Goal: Transaction & Acquisition: Subscribe to service/newsletter

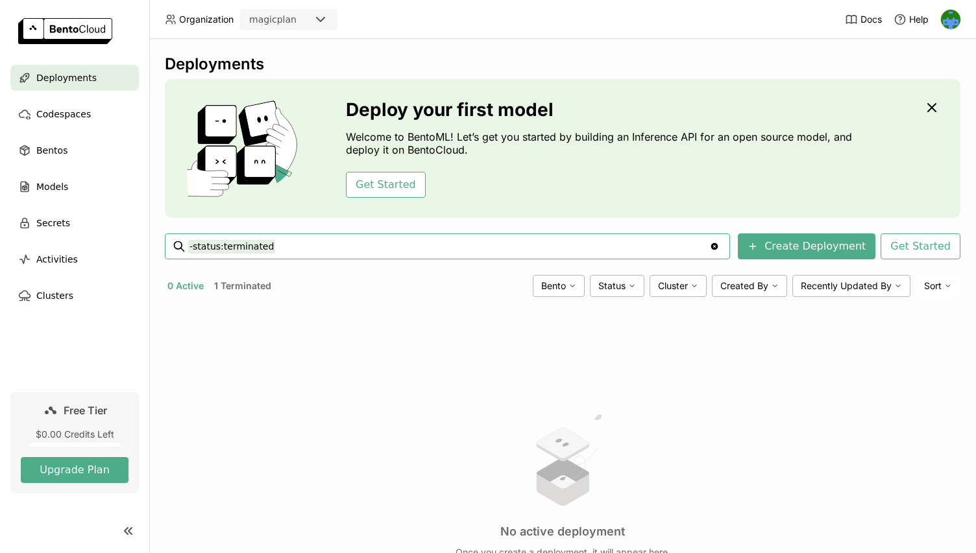
click at [243, 288] on button "1 Terminated" at bounding box center [242, 286] width 62 height 17
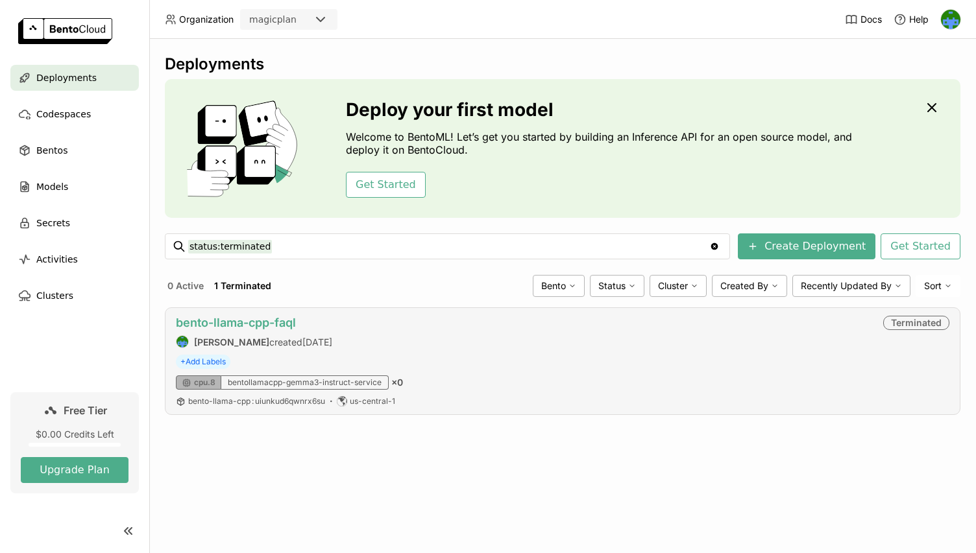
click at [255, 326] on link "bento-llama-cpp-faql" at bounding box center [236, 323] width 120 height 14
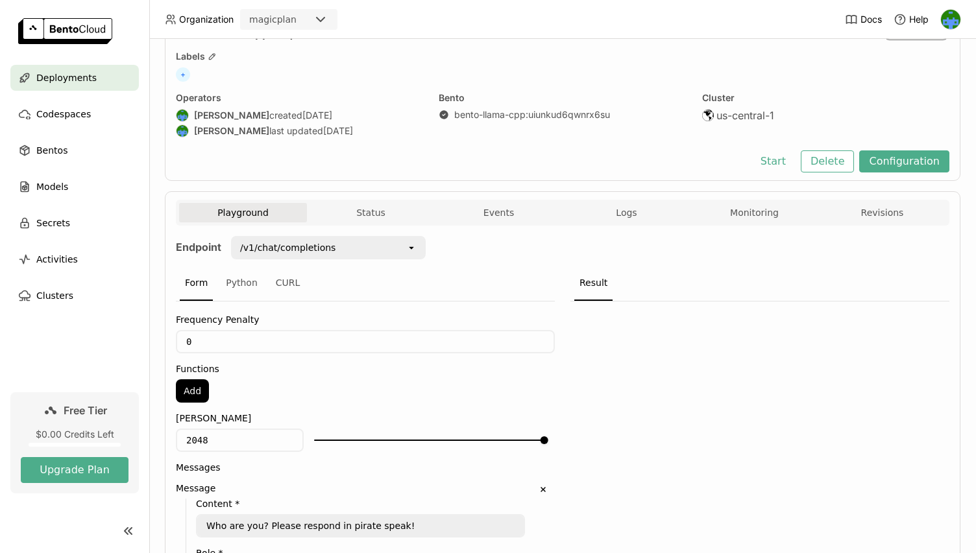
scroll to position [65, 0]
click at [782, 167] on button "Start" at bounding box center [773, 162] width 45 height 22
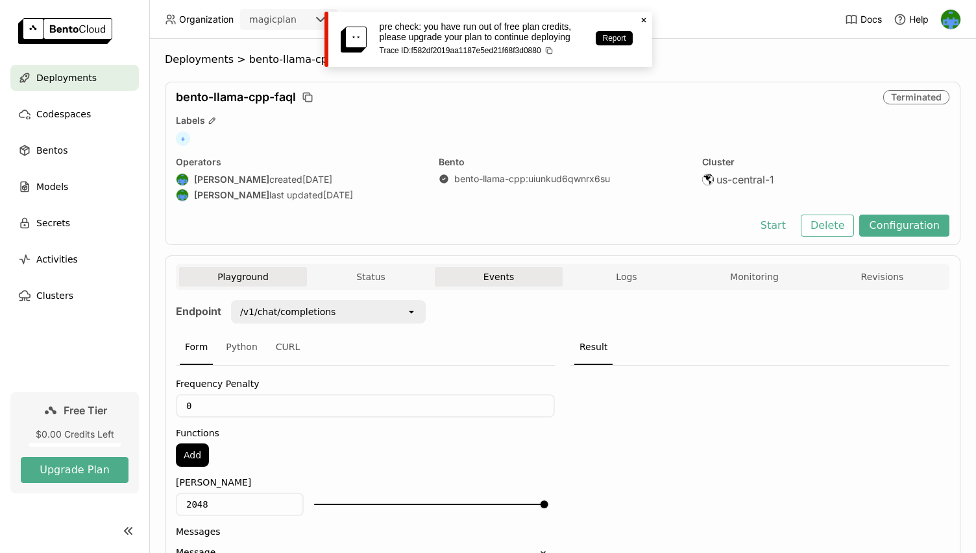
scroll to position [0, 0]
click at [645, 17] on icon "Close" at bounding box center [643, 20] width 10 height 10
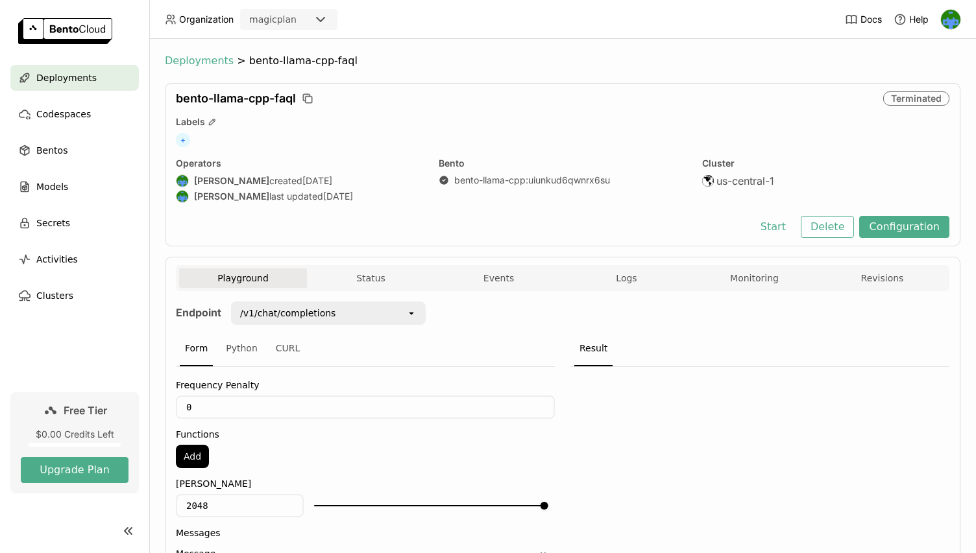
click at [199, 54] on span "Deployments" at bounding box center [199, 60] width 69 height 13
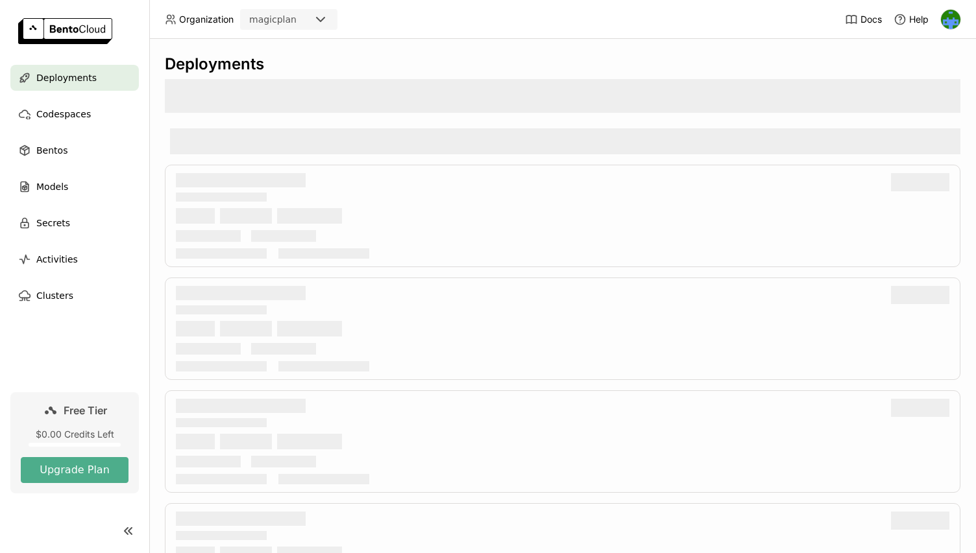
click at [446, 73] on div "Deployments" at bounding box center [562, 63] width 795 height 19
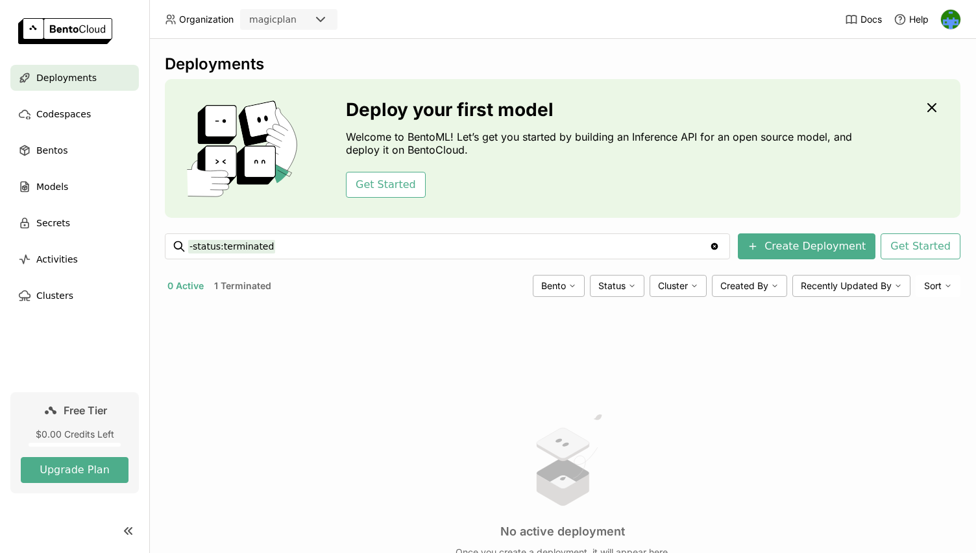
click at [518, 43] on div "Deployments Deploy your first model Welcome to BentoML! Let’s get you started b…" at bounding box center [562, 296] width 826 height 514
click at [72, 429] on div "$0.00 Credits Left" at bounding box center [75, 435] width 108 height 12
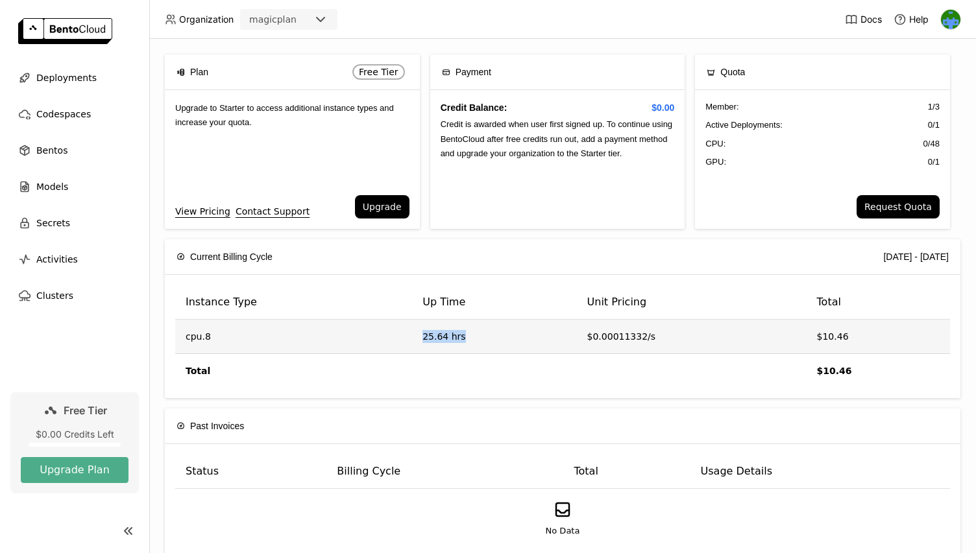
drag, startPoint x: 485, startPoint y: 347, endPoint x: 344, endPoint y: 344, distance: 140.2
click at [344, 344] on tr "cpu.8 25.64 hrs $0.00011332/s $10.46" at bounding box center [562, 337] width 775 height 34
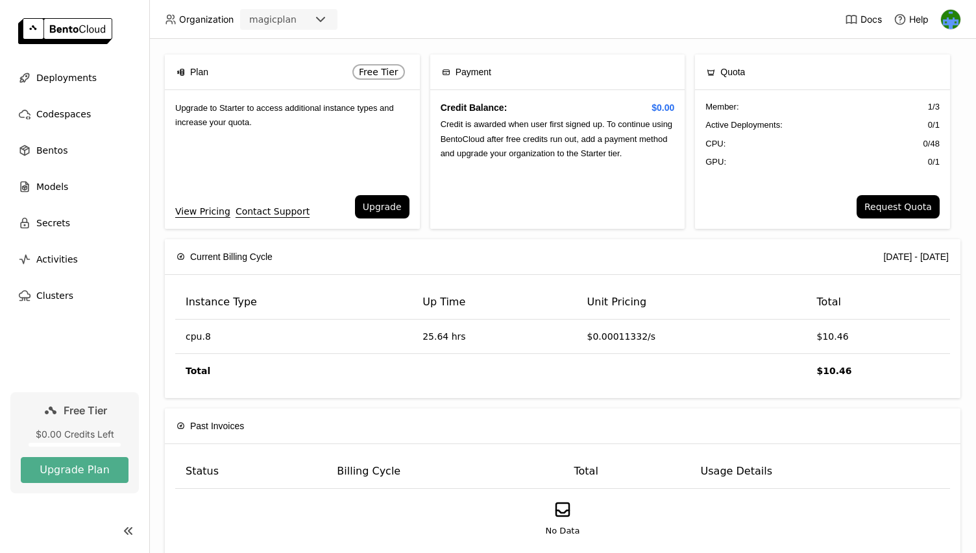
click at [584, 239] on div "Current Billing Cycle 2025-08-01 - 2025-08-31" at bounding box center [562, 256] width 772 height 35
click at [954, 14] on img at bounding box center [950, 19] width 19 height 19
click at [528, 39] on div "Plan Free Tier Upgrade to Starter to access additional instance types and incre…" at bounding box center [562, 296] width 826 height 514
click at [319, 12] on icon at bounding box center [321, 20] width 16 height 16
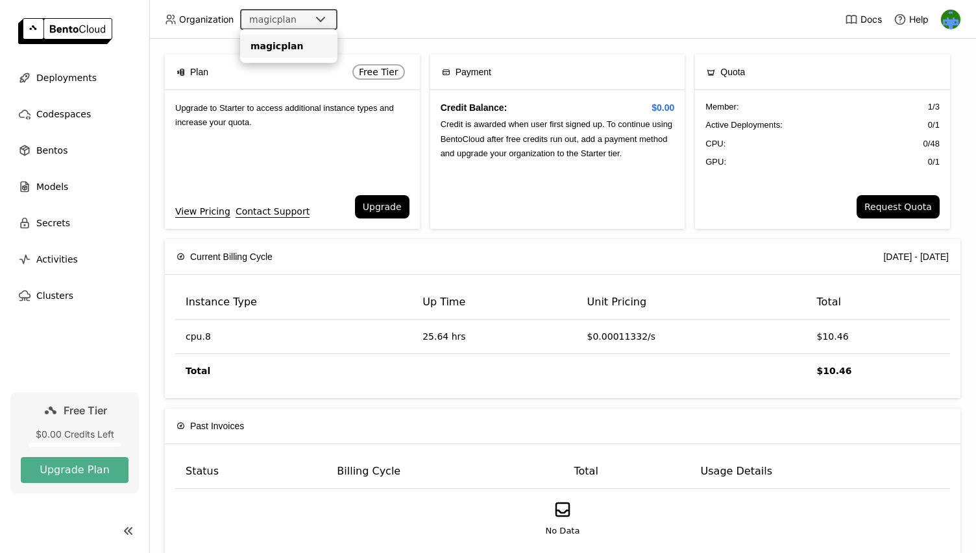
click at [442, 41] on div "Plan Free Tier Upgrade to Starter to access additional instance types and incre…" at bounding box center [562, 296] width 826 height 514
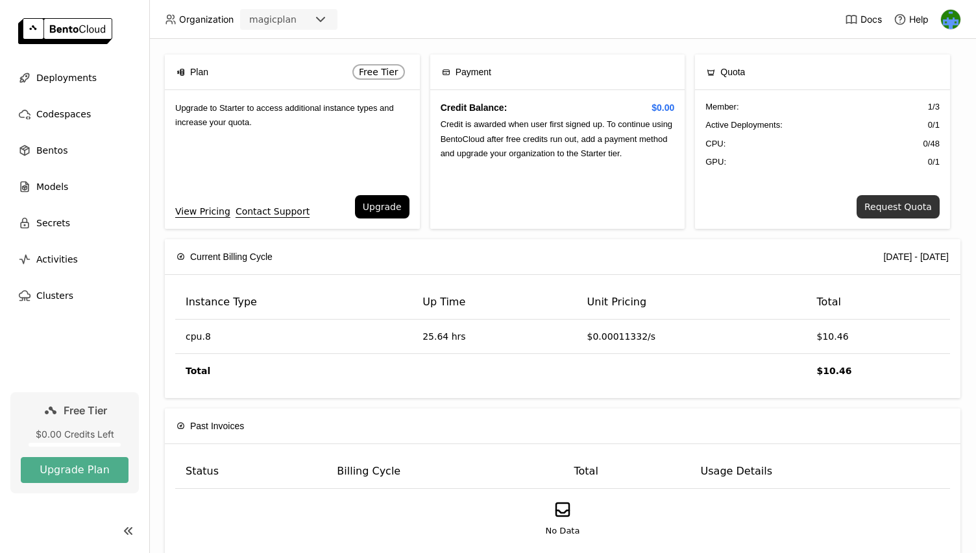
click at [902, 206] on button "Request Quota" at bounding box center [897, 206] width 83 height 23
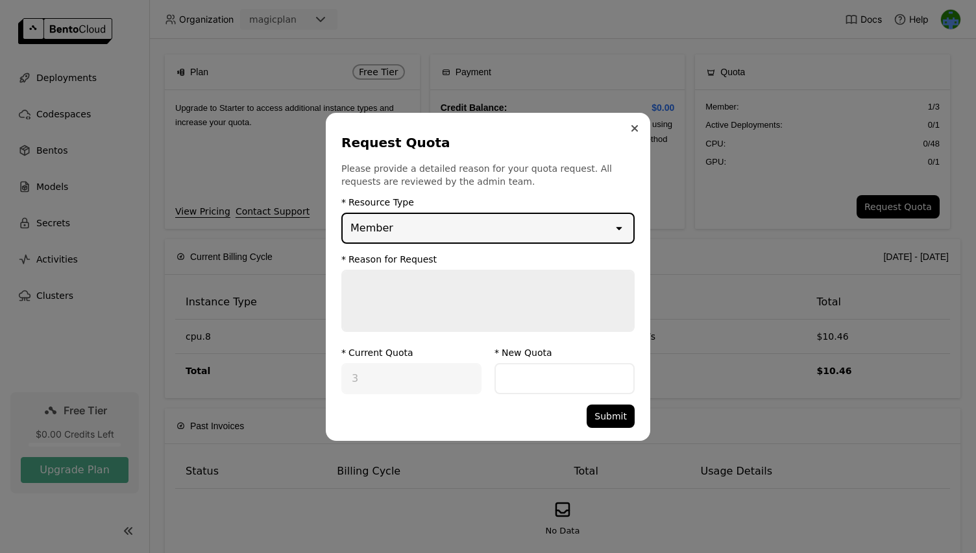
click at [636, 122] on button "Close" at bounding box center [635, 129] width 16 height 16
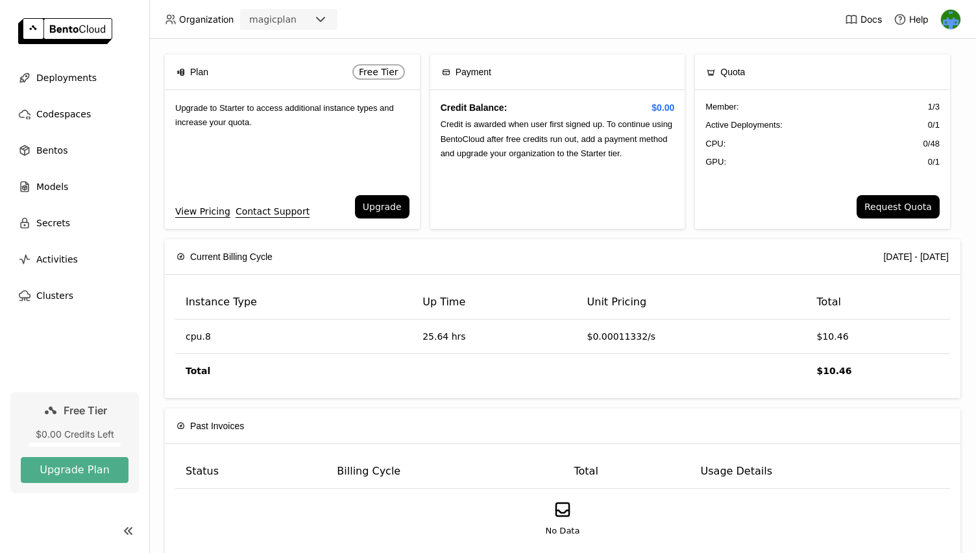
click at [487, 85] on div "Payment" at bounding box center [466, 71] width 49 height 27
click at [567, 232] on div "Plan Free Tier Upgrade to Starter to access additional instance types and incre…" at bounding box center [562, 146] width 795 height 185
click at [553, 187] on div "Credit Balance: $0.00 Credit is awarded when user first signed up. To continue …" at bounding box center [557, 159] width 255 height 139
click at [385, 206] on button "Upgrade" at bounding box center [382, 206] width 54 height 23
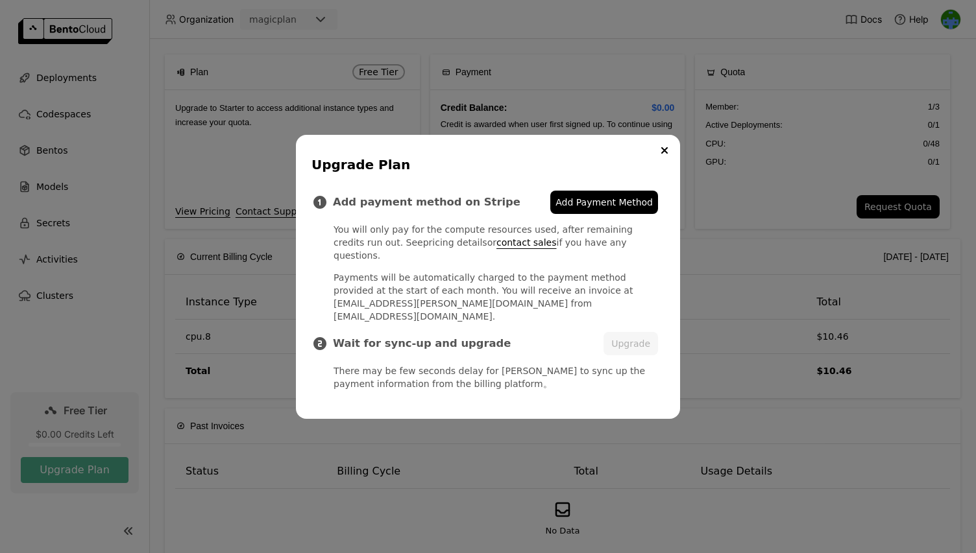
click at [423, 248] on link "pricing details" at bounding box center [455, 242] width 64 height 10
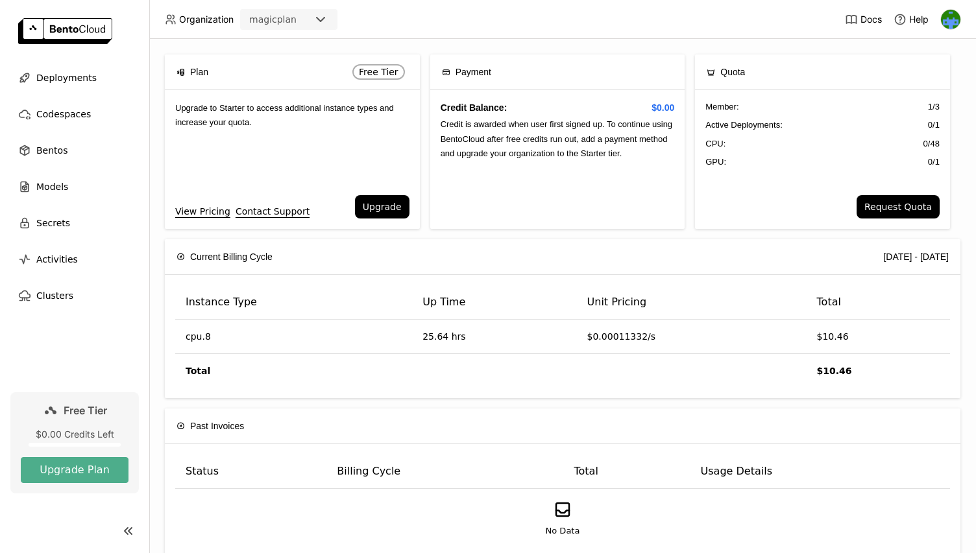
click at [550, 71] on div "Upgrade Plan Add payment method on Stripe Add Payment Method You will only pay …" at bounding box center [488, 276] width 976 height 553
click at [208, 213] on link "View Pricing" at bounding box center [202, 211] width 55 height 14
click at [560, 209] on div "Credit Balance: $0.00 Credit is awarded when user first signed up. To continue …" at bounding box center [557, 159] width 255 height 139
click at [958, 19] on img at bounding box center [950, 19] width 19 height 19
click at [925, 66] on span "Billing" at bounding box center [919, 68] width 24 height 12
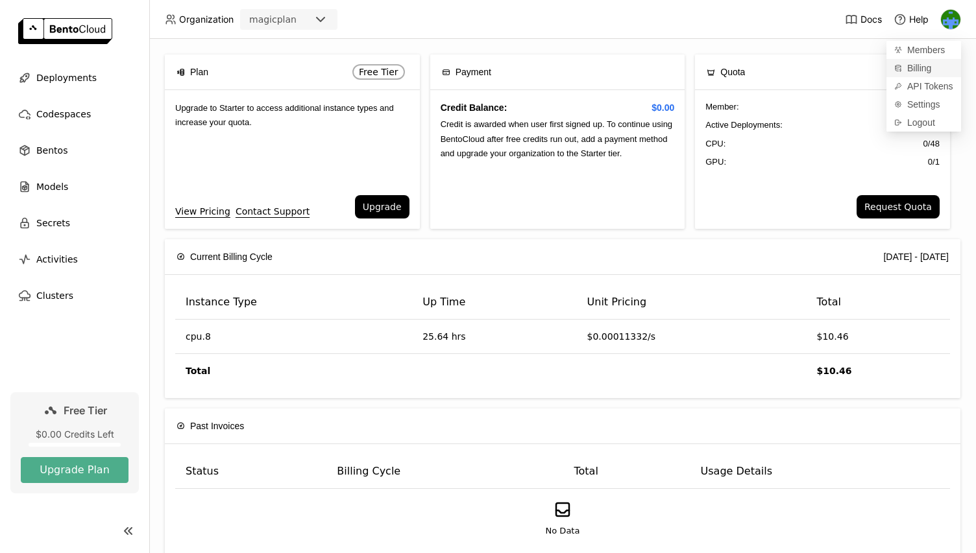
click at [907, 66] on span "Billing" at bounding box center [919, 68] width 24 height 12
click at [903, 69] on link "Billing" at bounding box center [923, 68] width 75 height 18
click at [940, 64] on link "Billing" at bounding box center [923, 68] width 75 height 18
click at [734, 40] on div "Plan Free Tier Upgrade to Starter to access additional instance types and incre…" at bounding box center [562, 296] width 826 height 514
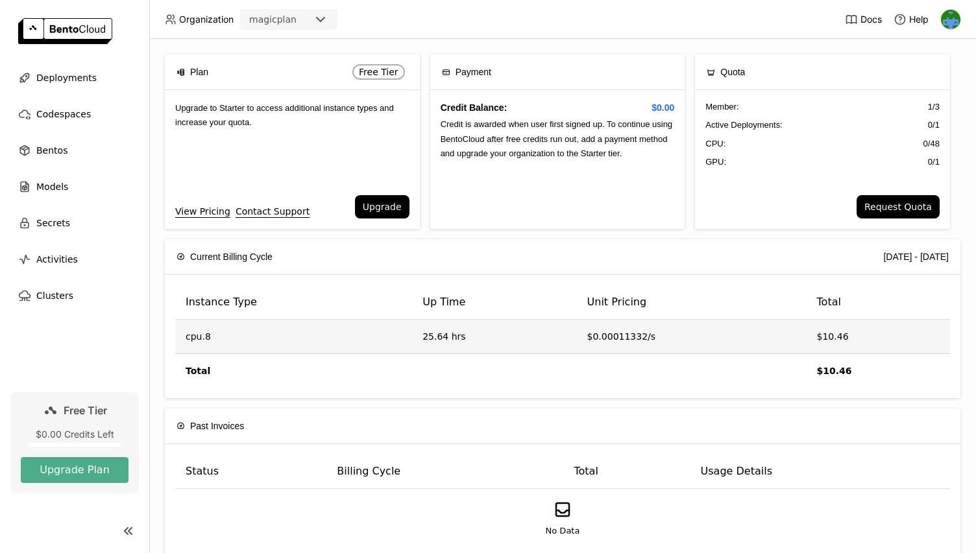
click at [429, 329] on td "25.64 hrs" at bounding box center [494, 337] width 164 height 34
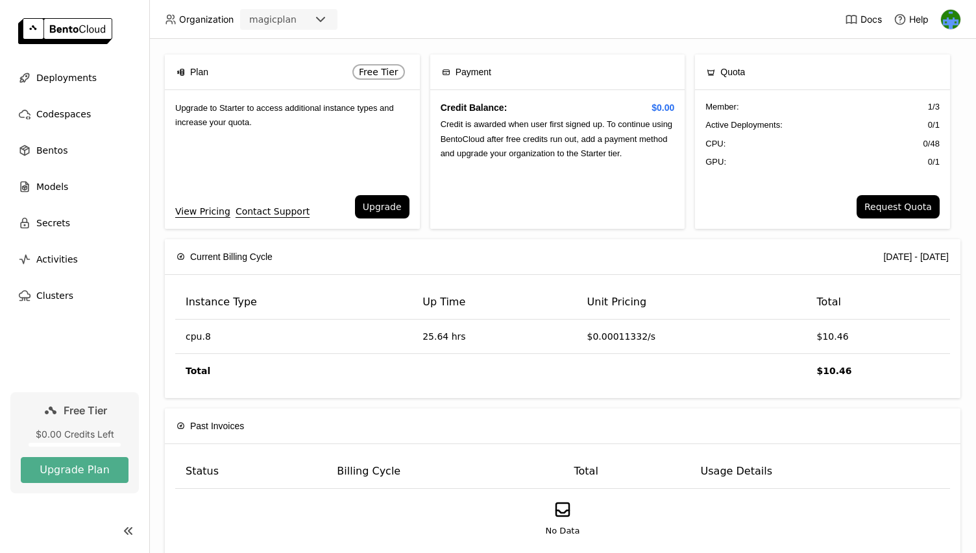
click at [99, 456] on link "Free Tier $0.00 Credits Left Upgrade Plan" at bounding box center [74, 442] width 128 height 101
click at [93, 477] on button "Upgrade Plan" at bounding box center [75, 470] width 108 height 26
click at [99, 472] on button "Upgrade Plan" at bounding box center [75, 470] width 108 height 26
drag, startPoint x: 396, startPoint y: 182, endPoint x: 390, endPoint y: 201, distance: 20.5
click at [396, 183] on div "Upgrade to Starter to access additional instance types and increase your quota." at bounding box center [292, 142] width 255 height 105
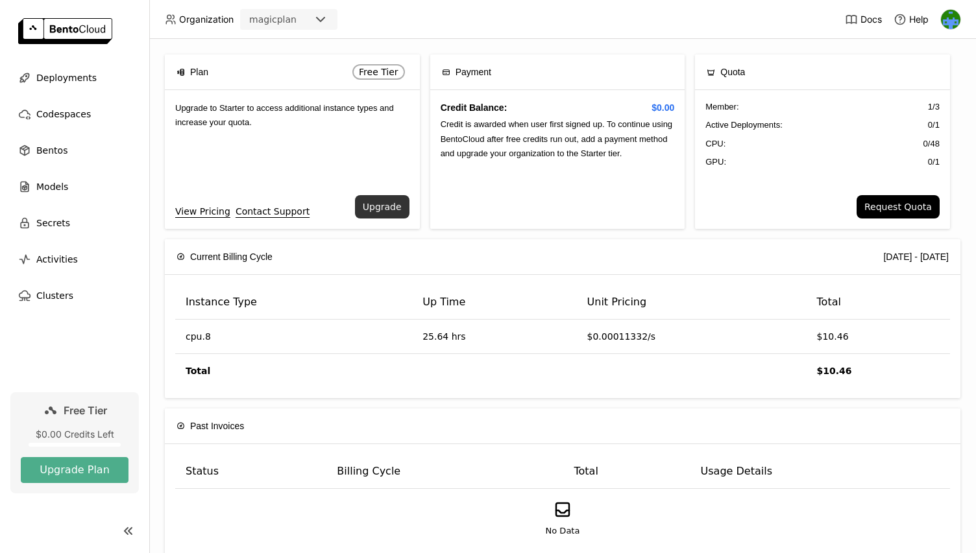
click at [391, 201] on button "Upgrade" at bounding box center [382, 206] width 54 height 23
click at [252, 121] on div "Upgrade Plan Add payment method on Stripe Add Payment Method You will only pay …" at bounding box center [488, 276] width 976 height 553
click at [370, 206] on button "Upgrade" at bounding box center [382, 206] width 54 height 23
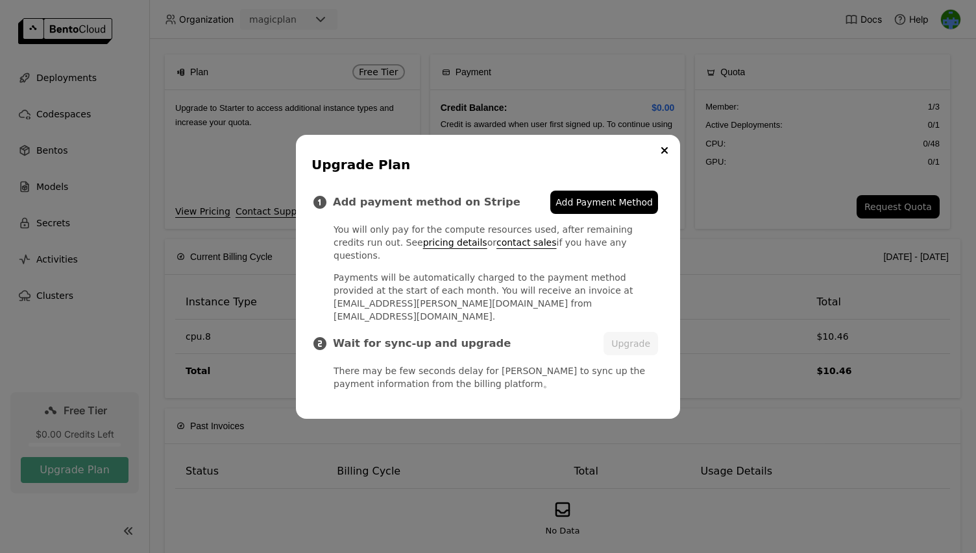
click at [616, 209] on span "Add Payment Method" at bounding box center [603, 202] width 97 height 13
click at [668, 158] on button "Close" at bounding box center [665, 151] width 16 height 16
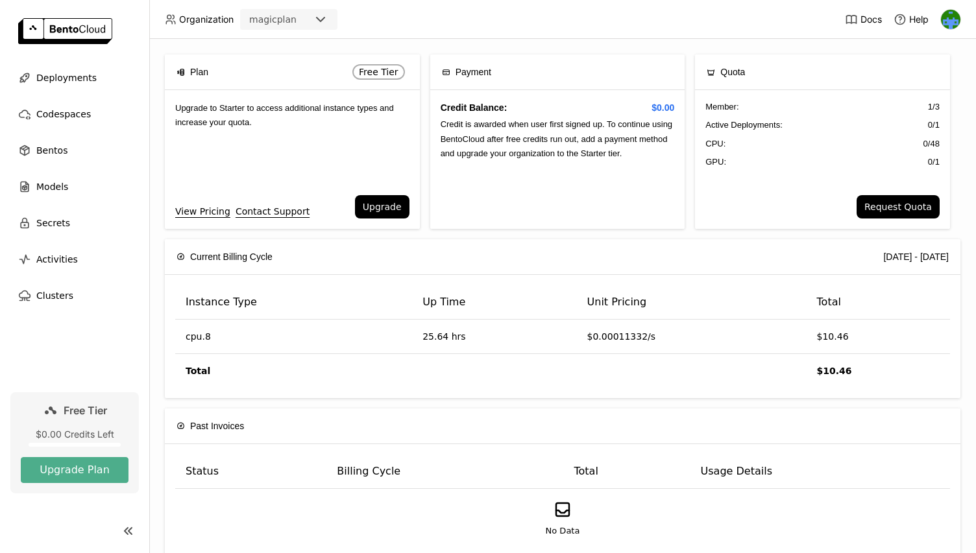
click at [959, 27] on div at bounding box center [950, 19] width 21 height 21
click at [954, 22] on img at bounding box center [950, 19] width 19 height 19
click at [921, 70] on span "Billing" at bounding box center [919, 68] width 24 height 12
click at [381, 209] on button "Upgrade" at bounding box center [382, 206] width 54 height 23
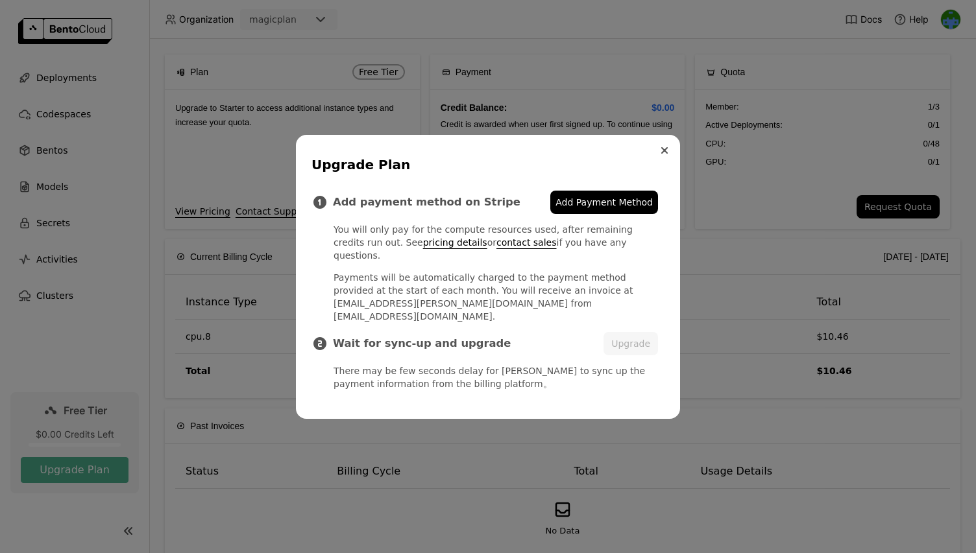
click at [671, 158] on button "Close" at bounding box center [665, 151] width 16 height 16
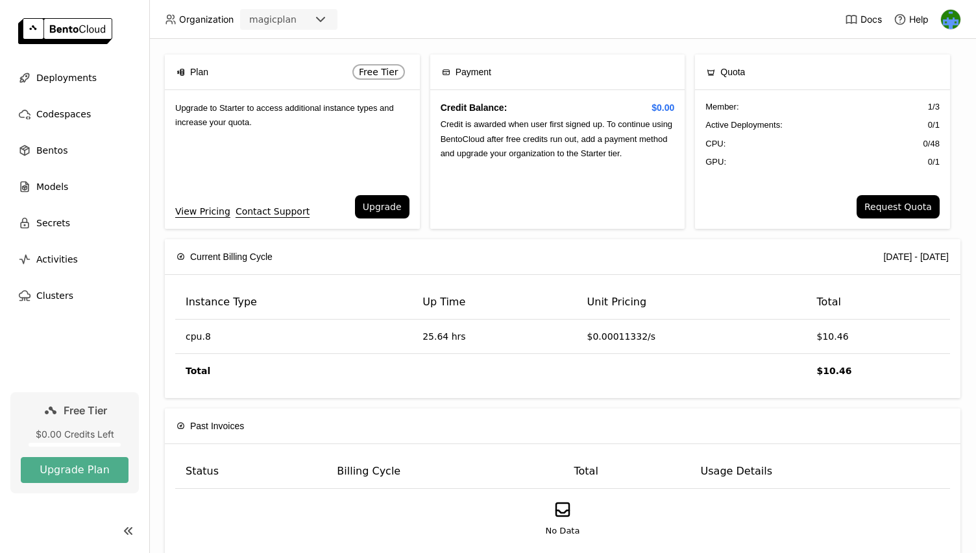
click at [75, 93] on ul "Deployments Codespaces Bentos Models Secrets Activities Clusters" at bounding box center [74, 187] width 149 height 244
click at [75, 80] on span "Deployments" at bounding box center [66, 78] width 60 height 16
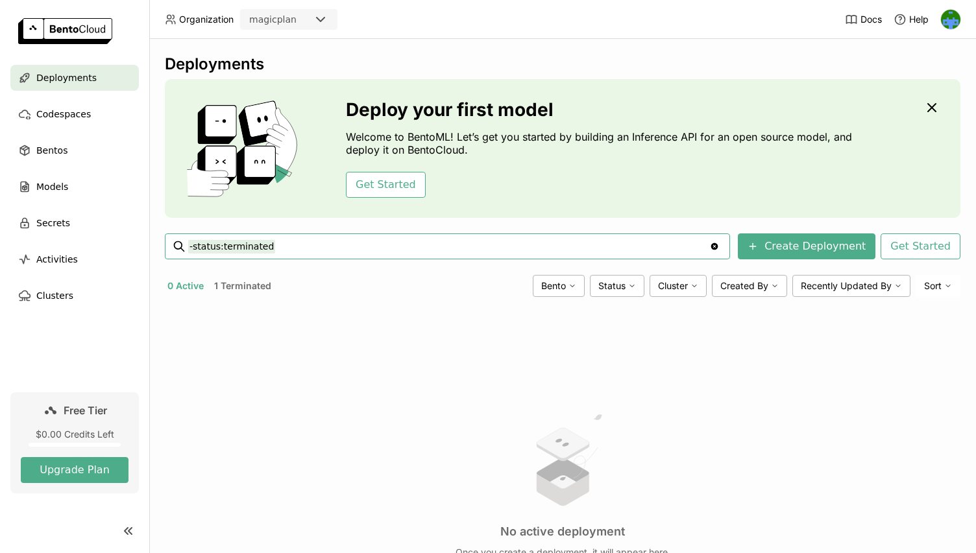
click at [229, 287] on button "1 Terminated" at bounding box center [242, 286] width 62 height 17
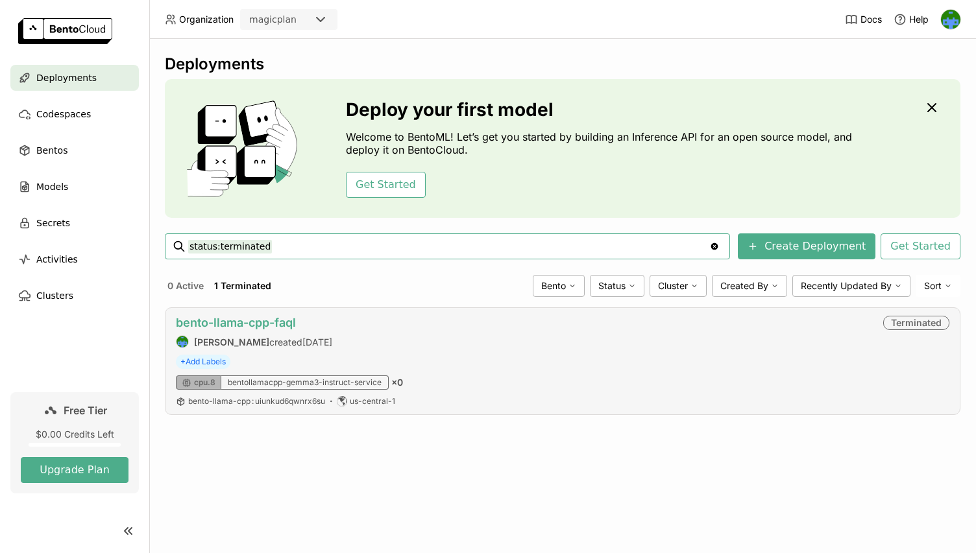
click at [246, 322] on link "bento-llama-cpp-faql" at bounding box center [236, 323] width 120 height 14
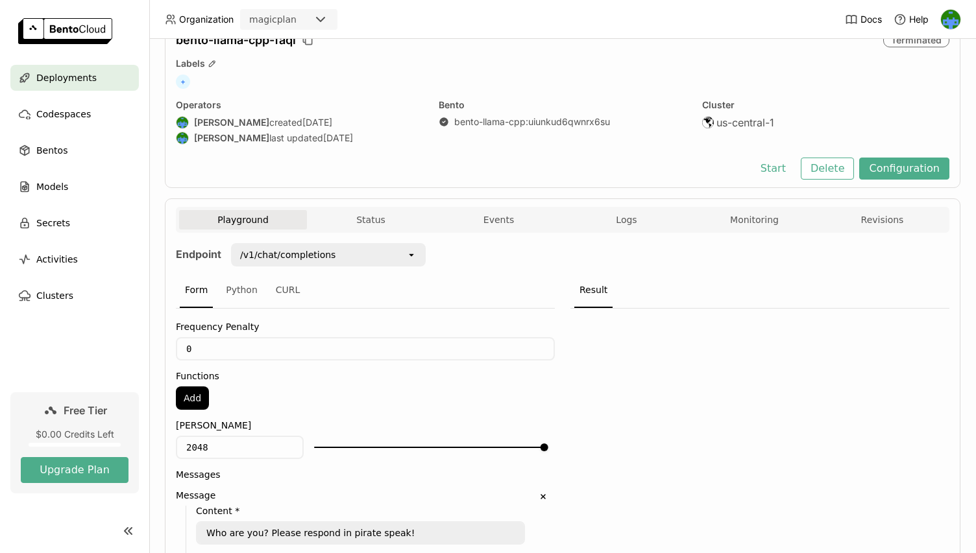
scroll to position [64, 0]
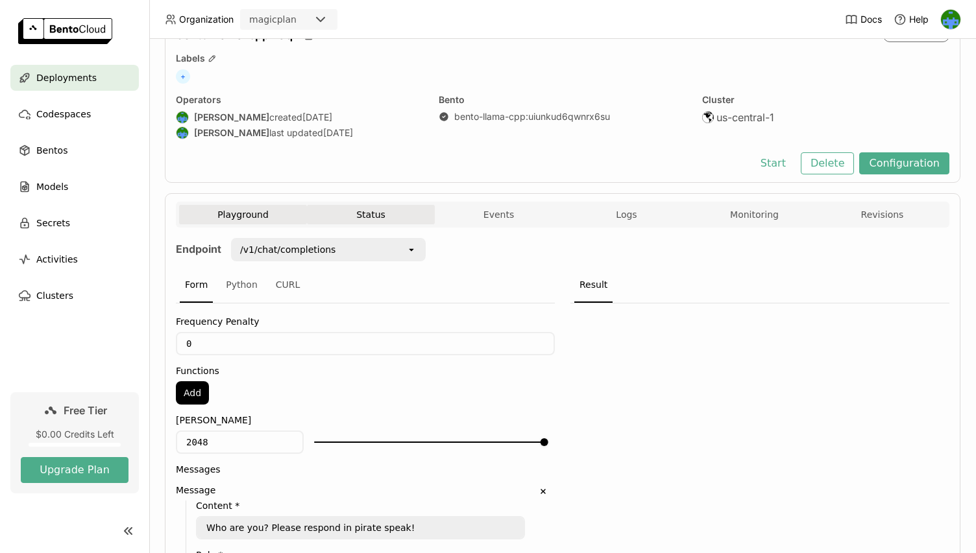
click at [356, 221] on button "Status" at bounding box center [371, 214] width 128 height 19
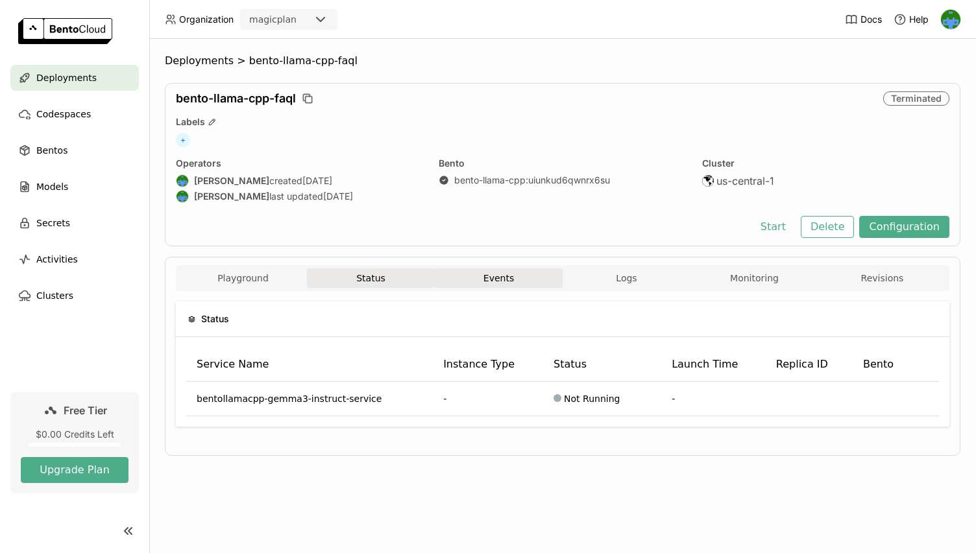
click at [490, 285] on button "Events" at bounding box center [499, 278] width 128 height 19
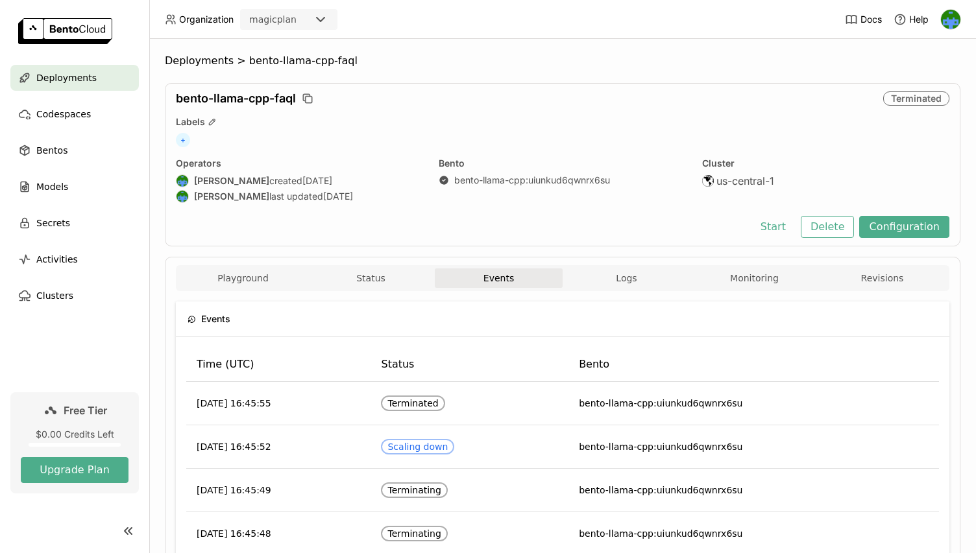
click at [98, 74] on div "Deployments" at bounding box center [74, 78] width 128 height 26
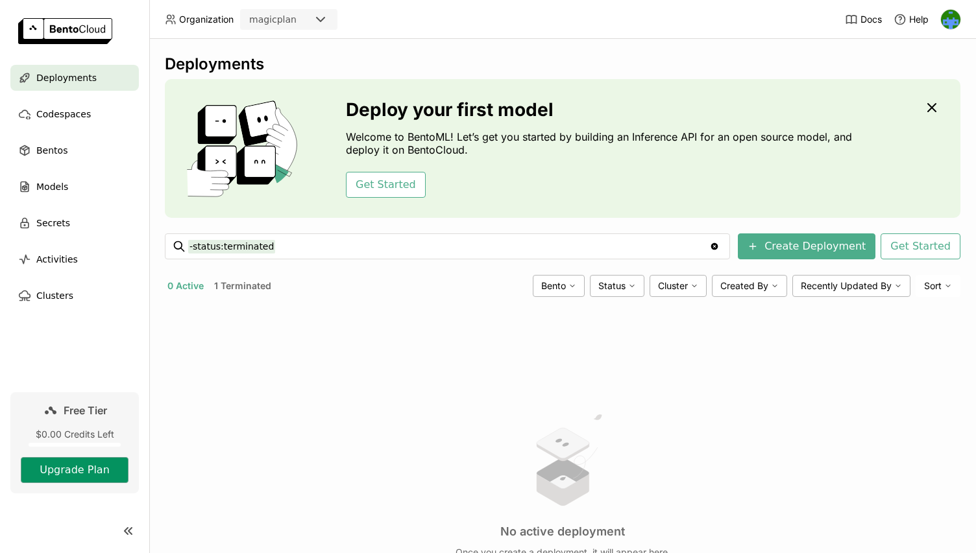
click at [95, 465] on button "Upgrade Plan" at bounding box center [75, 470] width 108 height 26
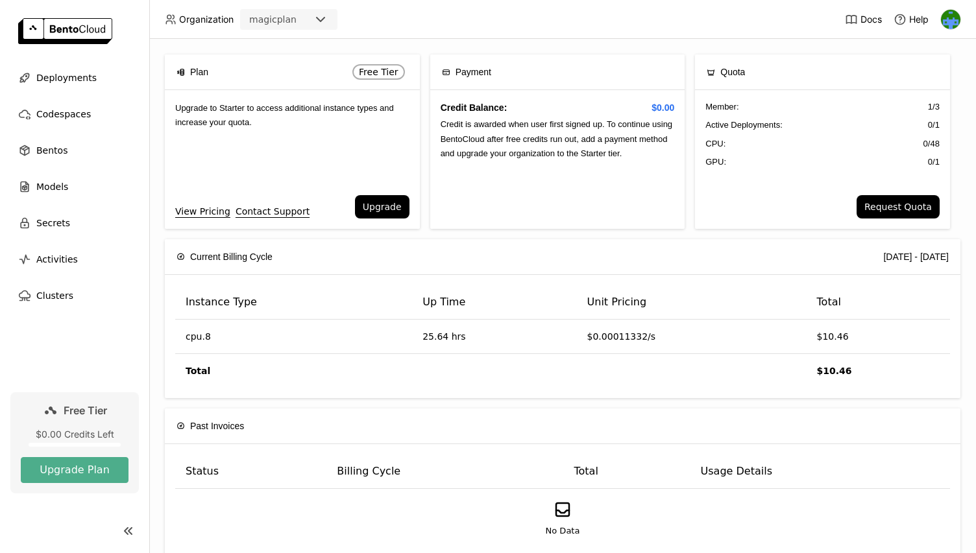
click at [960, 21] on div at bounding box center [950, 19] width 21 height 21
click at [587, 26] on header "Organization magicplan Docs Help" at bounding box center [488, 19] width 976 height 39
